Goal: Information Seeking & Learning: Learn about a topic

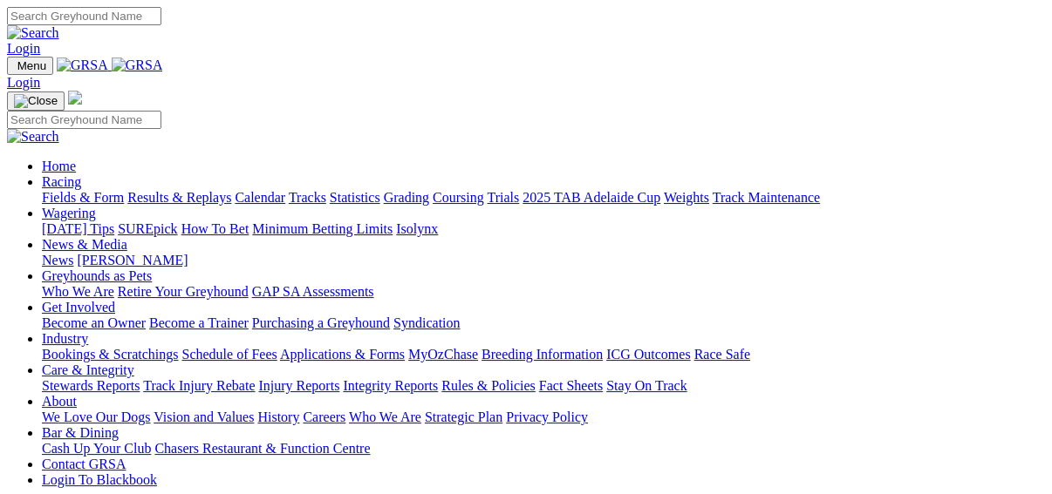
click at [52, 190] on link "Fields & Form" at bounding box center [83, 197] width 82 height 15
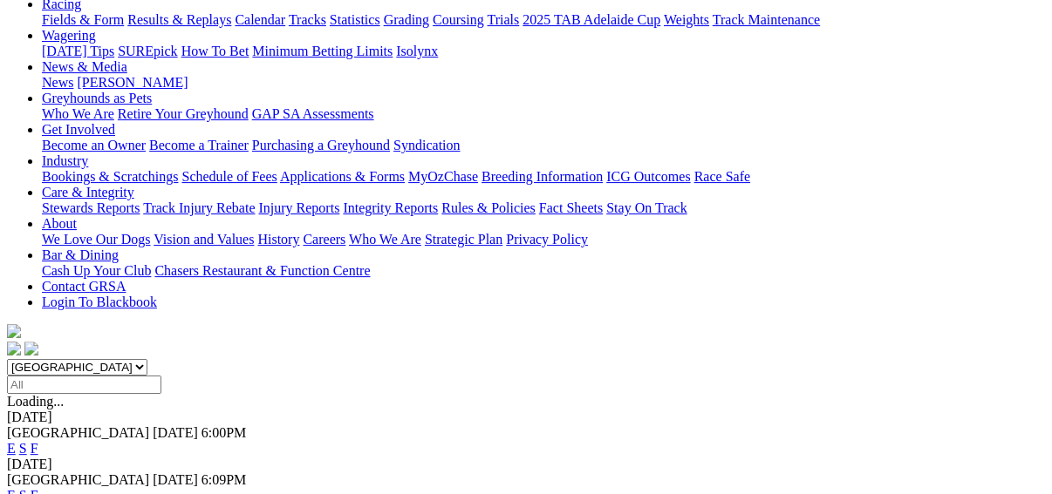
scroll to position [209, 0]
click at [38, 488] on link "F" at bounding box center [35, 495] width 8 height 15
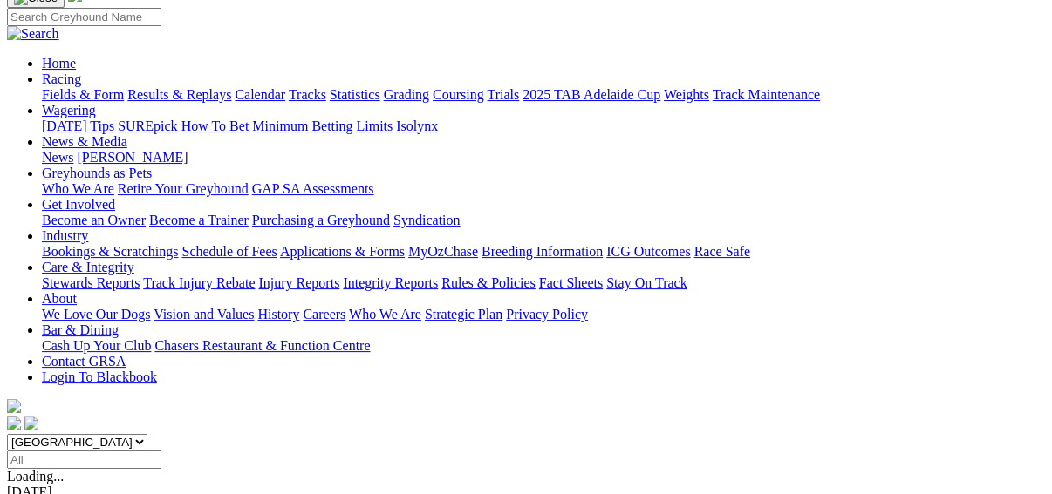
scroll to position [140, 0]
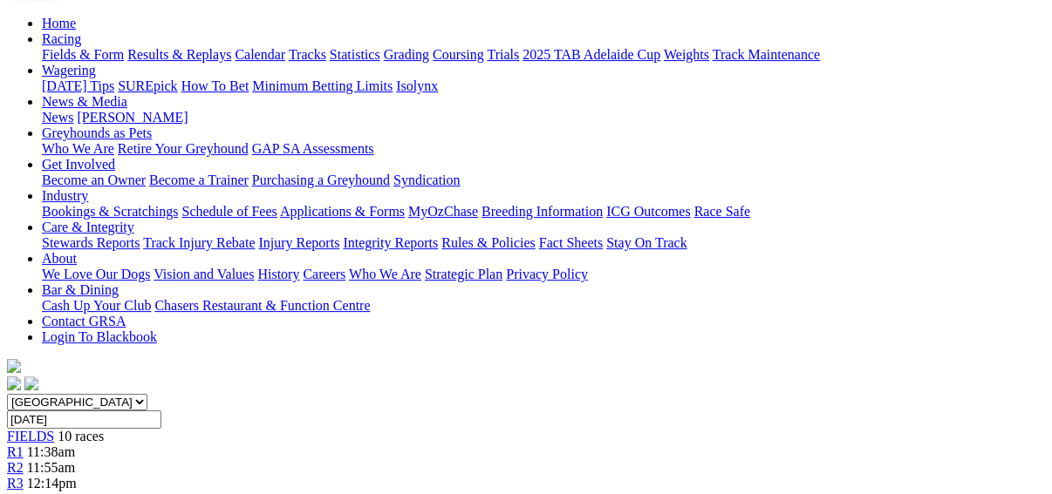
scroll to position [70, 0]
